Goal: Find specific page/section: Find specific page/section

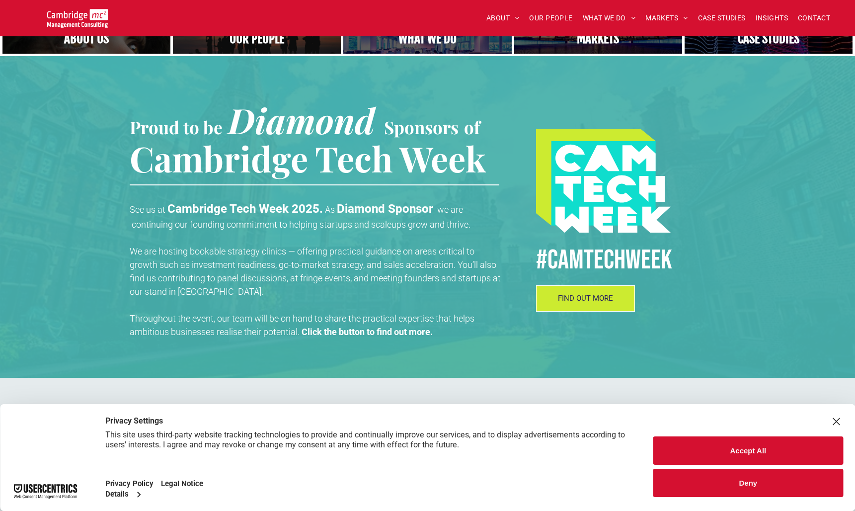
scroll to position [284, 0]
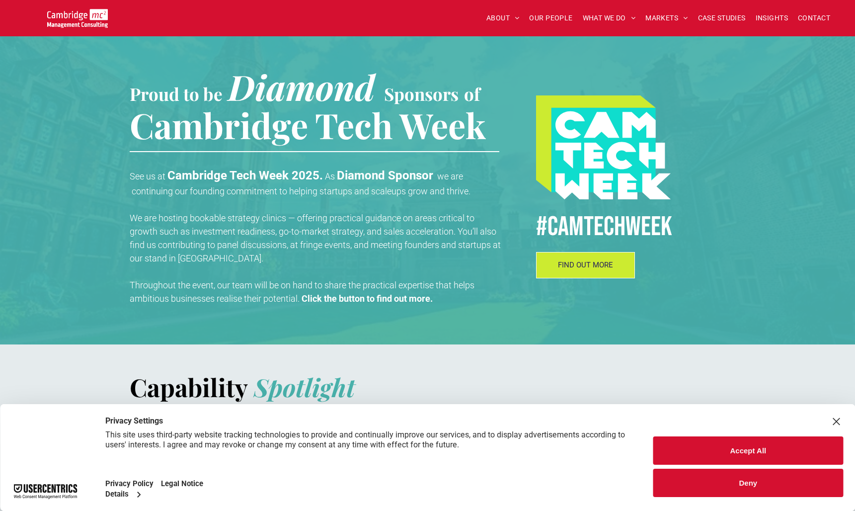
click at [745, 479] on button "Deny" at bounding box center [749, 483] width 190 height 28
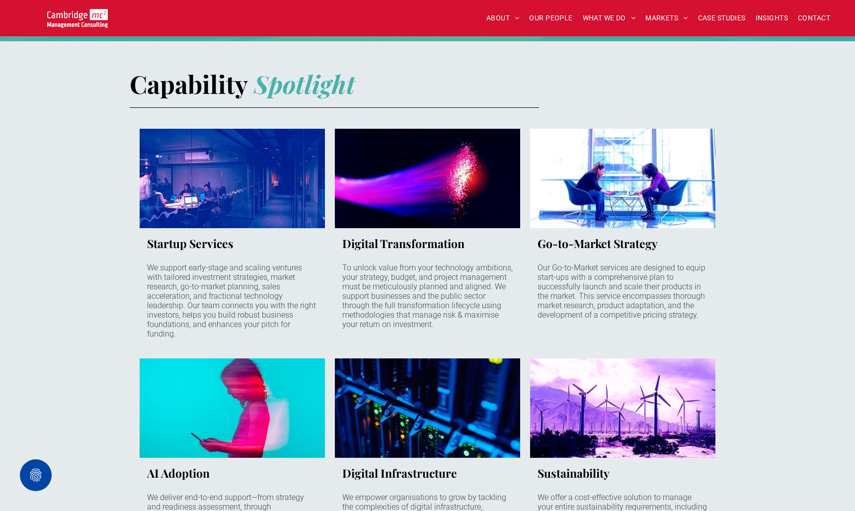
scroll to position [0, 0]
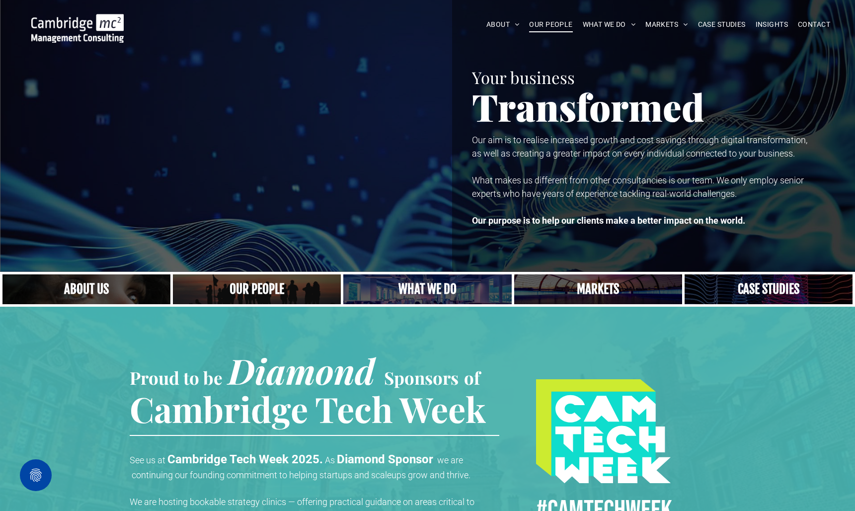
click at [559, 23] on span "OUR PEOPLE" at bounding box center [550, 24] width 43 height 15
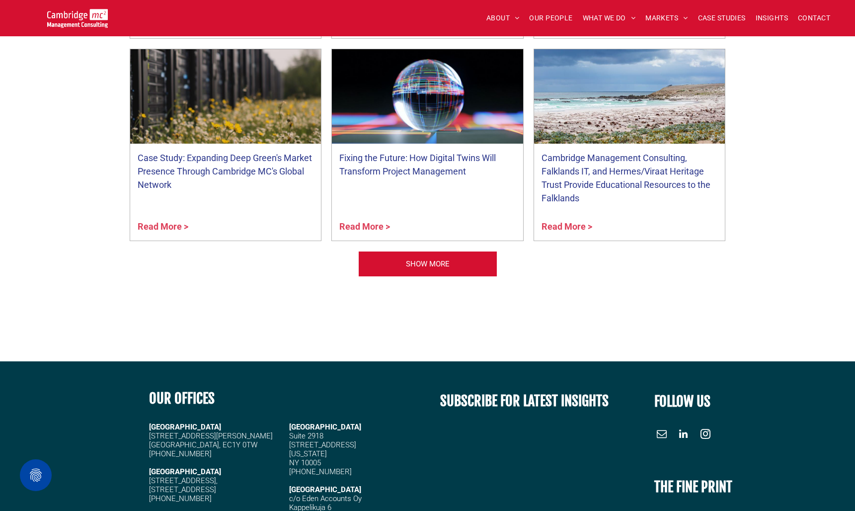
scroll to position [4008, 0]
